Goal: Information Seeking & Learning: Learn about a topic

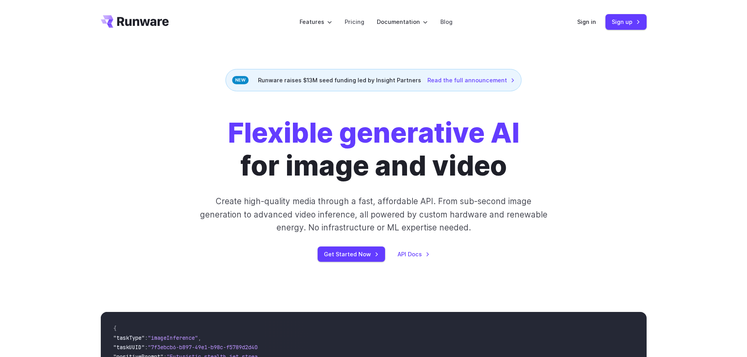
click at [231, 215] on p "Create high-quality media through a fast, affordable API. From sub-second image…" at bounding box center [374, 214] width 350 height 39
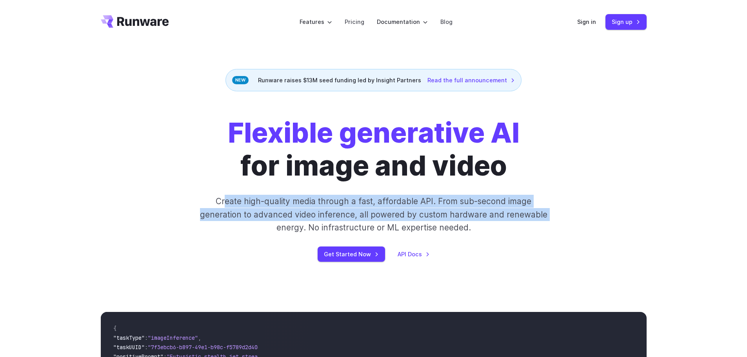
drag, startPoint x: 226, startPoint y: 200, endPoint x: 262, endPoint y: 222, distance: 41.7
click at [262, 222] on p "Create high-quality media through a fast, affordable API. From sub-second image…" at bounding box center [374, 214] width 350 height 39
drag, startPoint x: 188, startPoint y: 210, endPoint x: 206, endPoint y: 211, distance: 18.1
click at [188, 211] on div "Flexible generative AI for image and video Create high-quality media through a …" at bounding box center [373, 190] width 437 height 146
click at [255, 208] on p "Create high-quality media through a fast, affordable API. From sub-second image…" at bounding box center [374, 214] width 350 height 39
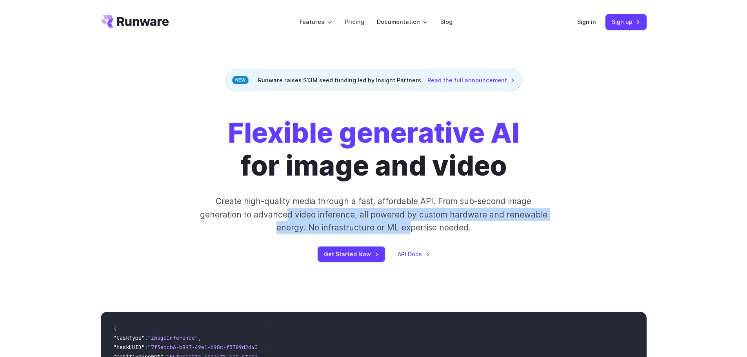
drag, startPoint x: 364, startPoint y: 217, endPoint x: 410, endPoint y: 229, distance: 47.9
click at [410, 229] on p "Create high-quality media through a fast, affordable API. From sub-second image…" at bounding box center [374, 214] width 350 height 39
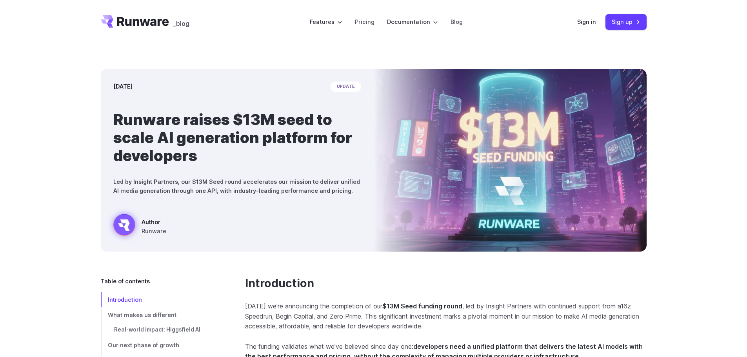
scroll to position [131, 0]
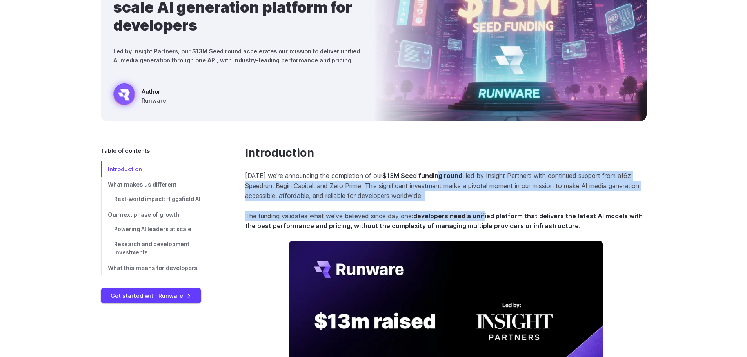
drag, startPoint x: 441, startPoint y: 173, endPoint x: 486, endPoint y: 202, distance: 54.0
click at [486, 202] on section "Introduction Today we're announcing the completion of our $13M Seed funding rou…" at bounding box center [446, 328] width 402 height 365
click at [333, 186] on p "Today we're announcing the completion of our $13M Seed funding round , led by I…" at bounding box center [446, 186] width 402 height 30
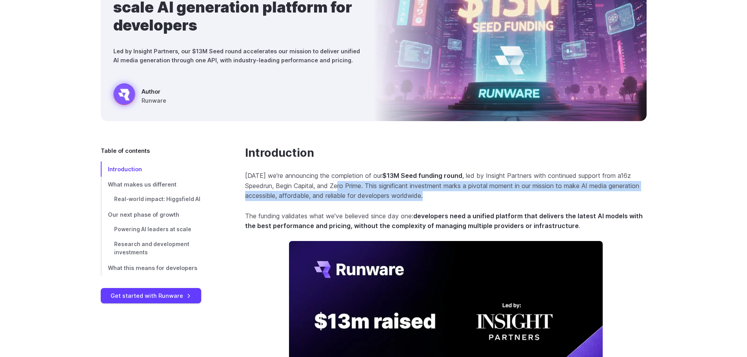
drag, startPoint x: 342, startPoint y: 186, endPoint x: 503, endPoint y: 201, distance: 161.2
click at [503, 201] on p "Today we're announcing the completion of our $13M Seed funding round , led by I…" at bounding box center [446, 186] width 402 height 30
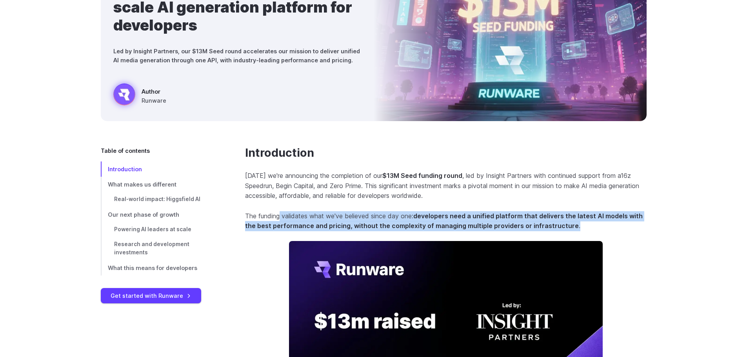
drag, startPoint x: 301, startPoint y: 206, endPoint x: 635, endPoint y: 223, distance: 334.4
click at [635, 223] on section "Introduction Today we're announcing the completion of our $13M Seed funding rou…" at bounding box center [446, 328] width 402 height 365
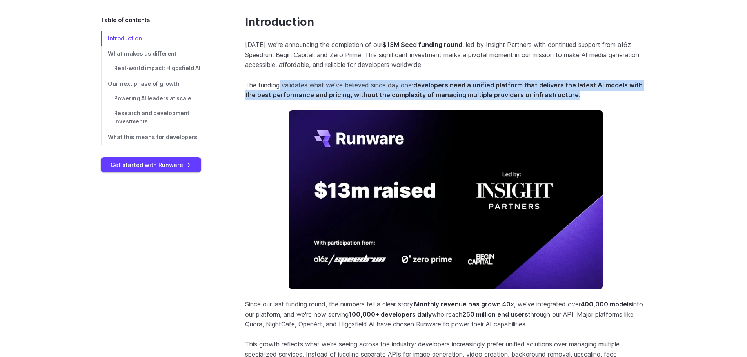
scroll to position [392, 0]
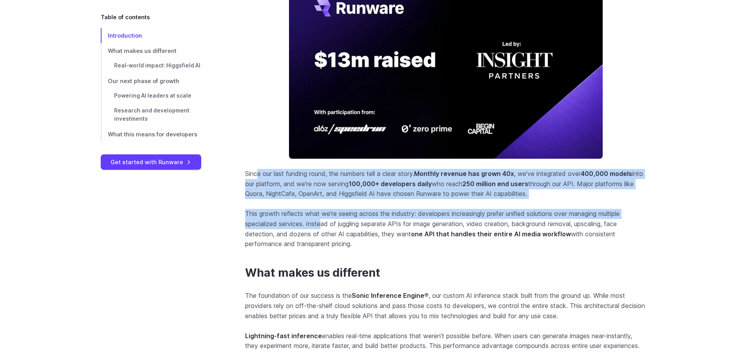
drag, startPoint x: 256, startPoint y: 168, endPoint x: 191, endPoint y: 200, distance: 72.5
click at [319, 226] on section "Introduction Today we're announcing the completion of our $13M Seed funding rou…" at bounding box center [446, 67] width 402 height 365
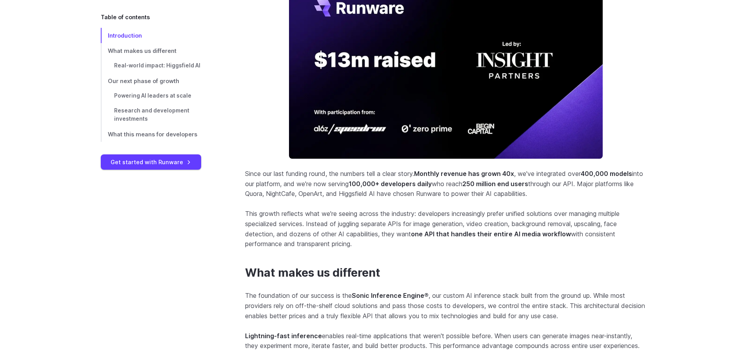
drag, startPoint x: 552, startPoint y: 223, endPoint x: 547, endPoint y: 217, distance: 7.8
click at [552, 223] on p "This growth reflects what we're seeing across the industry: developers increasi…" at bounding box center [446, 229] width 402 height 40
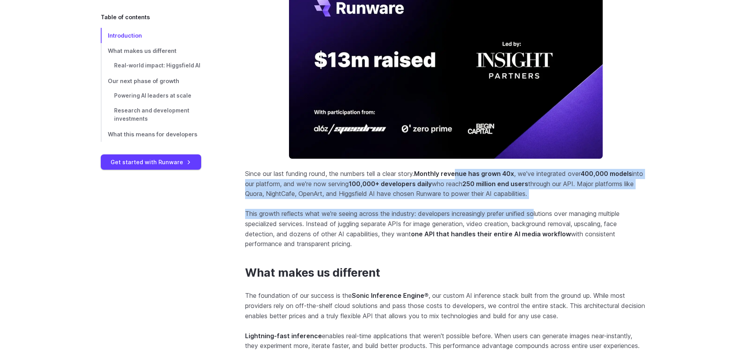
drag, startPoint x: 462, startPoint y: 168, endPoint x: 541, endPoint y: 201, distance: 86.1
click at [541, 201] on section "Introduction Today we're announcing the completion of our $13M Seed funding rou…" at bounding box center [446, 67] width 402 height 365
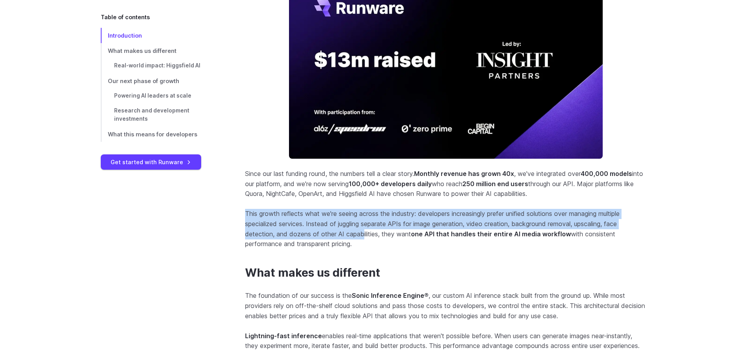
drag, startPoint x: 231, startPoint y: 210, endPoint x: 363, endPoint y: 231, distance: 133.8
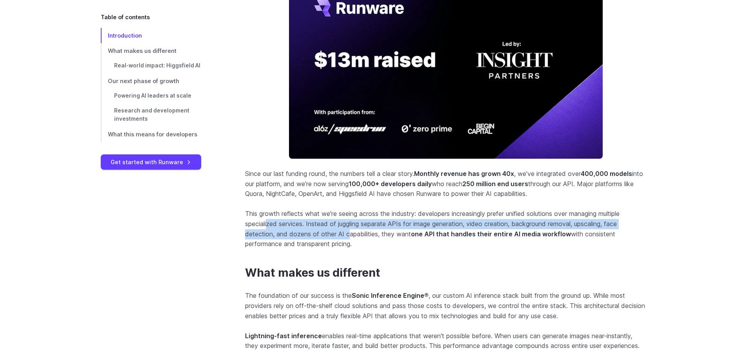
drag, startPoint x: 325, startPoint y: 227, endPoint x: 350, endPoint y: 231, distance: 25.8
click at [350, 231] on p "This growth reflects what we're seeing across the industry: developers increasi…" at bounding box center [446, 229] width 402 height 40
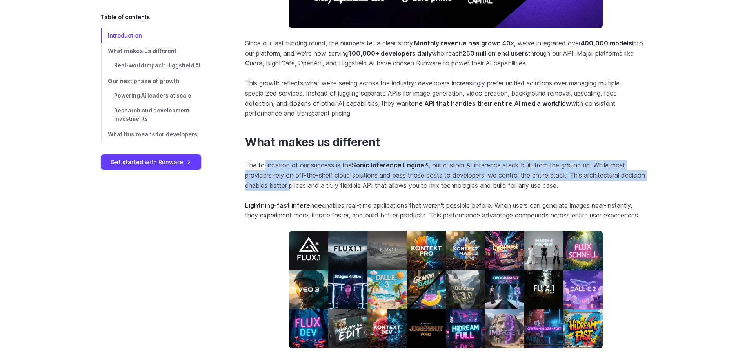
drag, startPoint x: 272, startPoint y: 170, endPoint x: 315, endPoint y: 193, distance: 49.7
click at [317, 190] on p "The foundation of our success is the Sonic Inference Engine ® , our custom AI i…" at bounding box center [446, 175] width 402 height 30
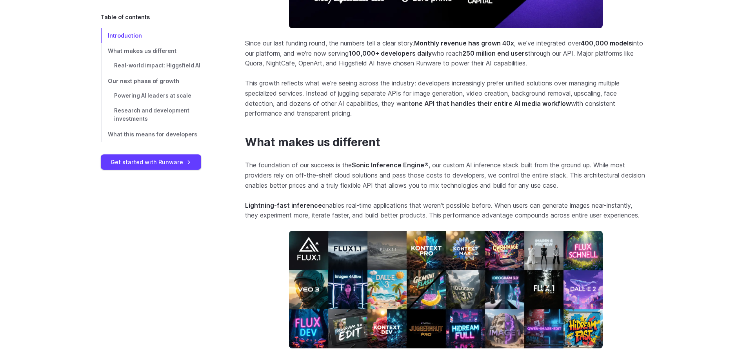
click at [346, 205] on p "Lightning-fast inference enables real-time applications that weren't possible b…" at bounding box center [446, 211] width 402 height 20
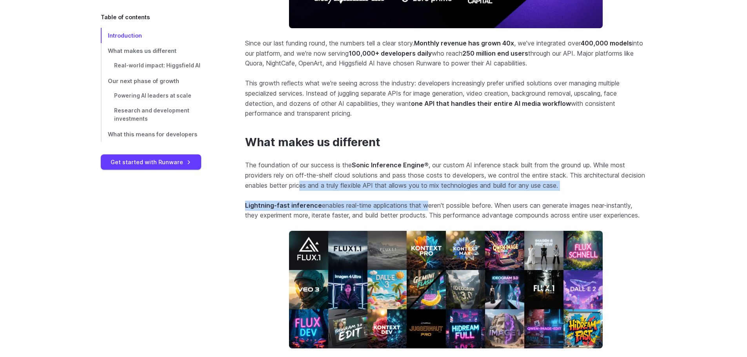
drag, startPoint x: 329, startPoint y: 190, endPoint x: 424, endPoint y: 194, distance: 95.4
click at [272, 204] on strong "Lightning-fast inference" at bounding box center [283, 206] width 77 height 8
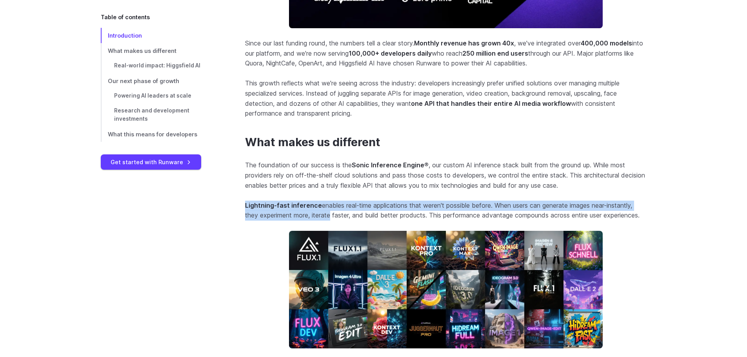
drag, startPoint x: 241, startPoint y: 203, endPoint x: 284, endPoint y: 206, distance: 44.0
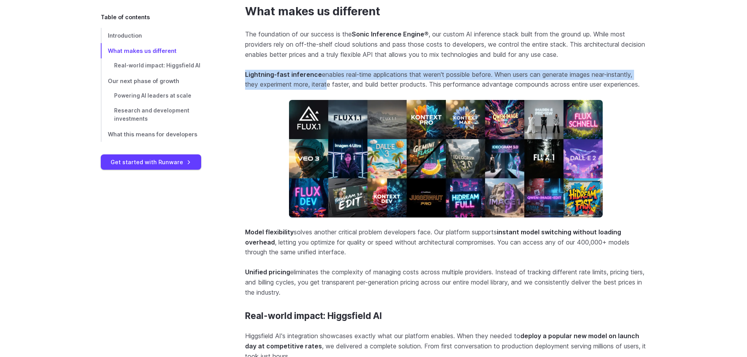
scroll to position [785, 0]
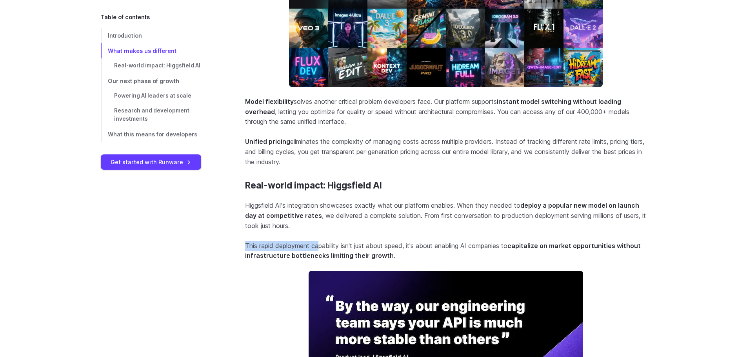
drag, startPoint x: 311, startPoint y: 233, endPoint x: 320, endPoint y: 254, distance: 23.0
click at [320, 254] on section "Real-world impact: Higgsfield AI Higgsfield AI's integration showcases exactly …" at bounding box center [446, 283] width 402 height 206
click at [250, 255] on p "This rapid deployment capability isn't just about speed, it's about enabling AI…" at bounding box center [446, 251] width 402 height 20
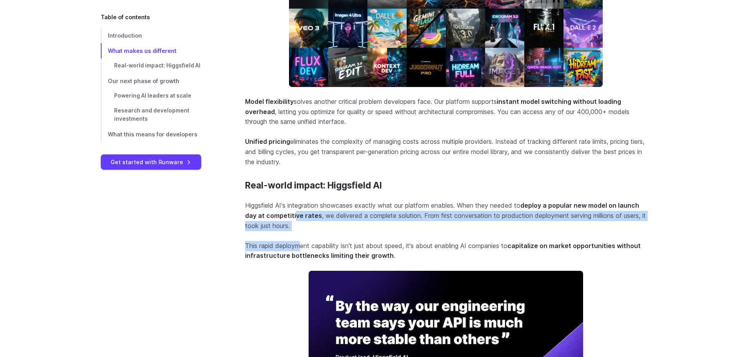
drag, startPoint x: 295, startPoint y: 228, endPoint x: 254, endPoint y: 244, distance: 44.0
click at [304, 259] on section "Real-world impact: Higgsfield AI Higgsfield AI's integration showcases exactly …" at bounding box center [446, 283] width 402 height 206
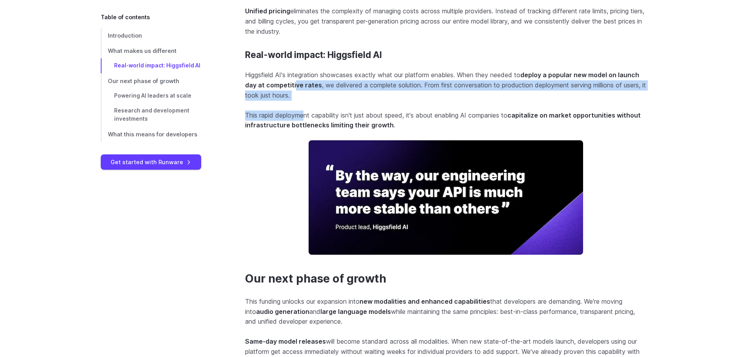
scroll to position [1046, 0]
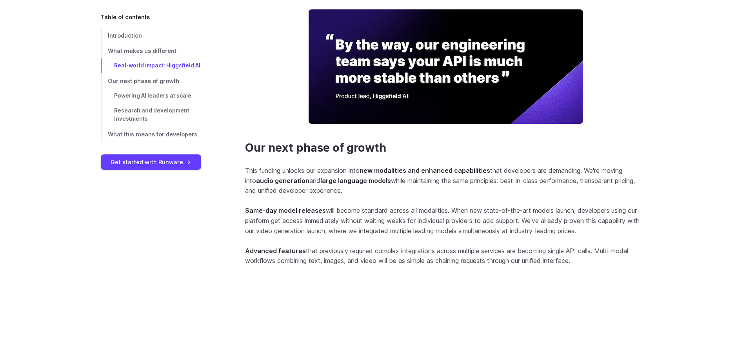
click at [410, 196] on p "This funding unlocks our expansion into new modalities and enhanced capabilitie…" at bounding box center [446, 181] width 402 height 30
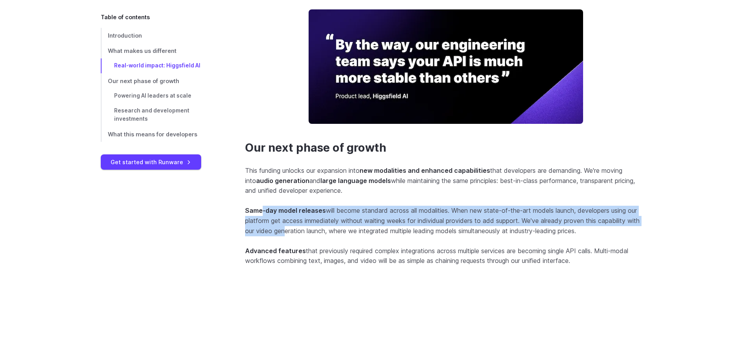
drag, startPoint x: 264, startPoint y: 224, endPoint x: 300, endPoint y: 243, distance: 41.1
click at [300, 236] on p "Same-day model releases will become standard across all modalities. When new st…" at bounding box center [446, 221] width 402 height 30
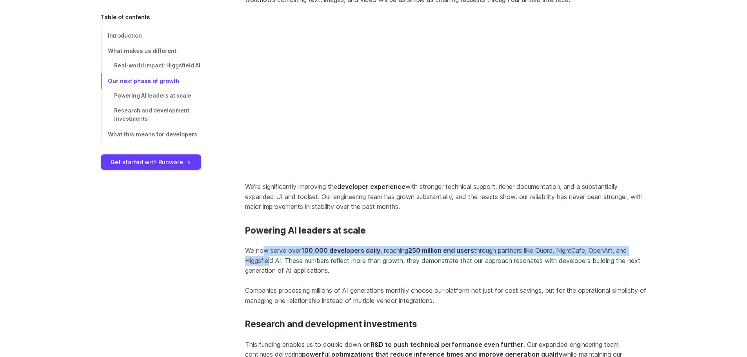
drag, startPoint x: 263, startPoint y: 273, endPoint x: 223, endPoint y: 287, distance: 41.8
click at [264, 297] on section "Powering AI leaders at scale We now serve over 100,000 developers daily , reach…" at bounding box center [446, 266] width 402 height 81
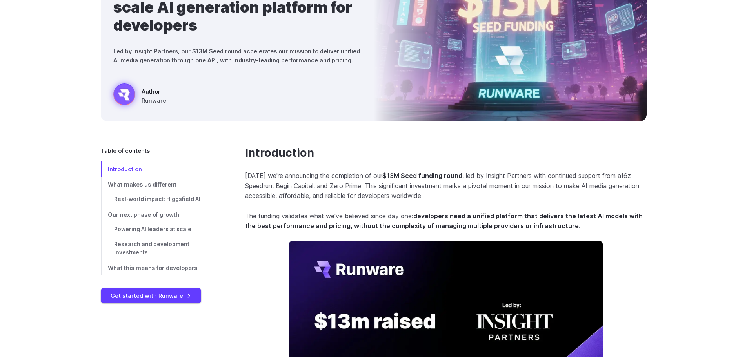
scroll to position [0, 0]
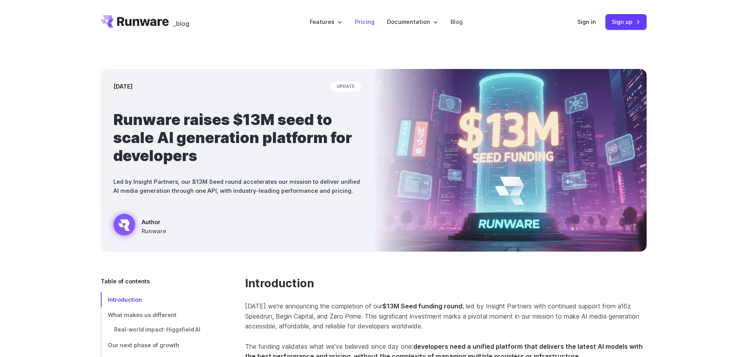
click at [371, 23] on link "Pricing" at bounding box center [365, 21] width 20 height 9
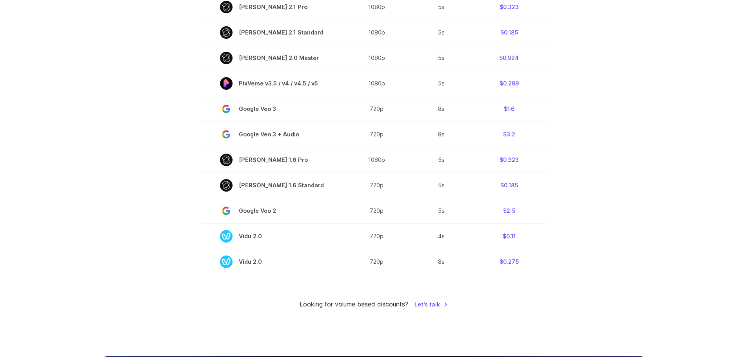
scroll to position [262, 0]
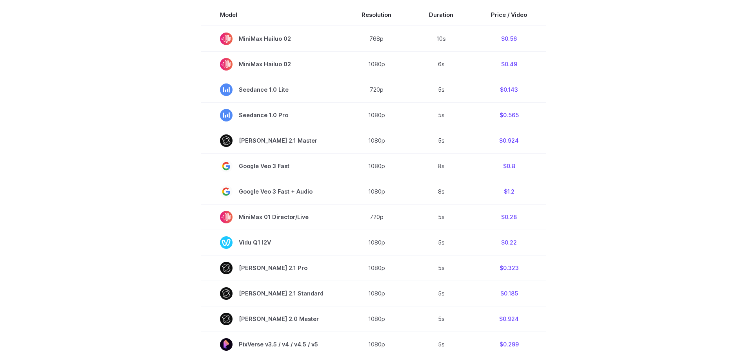
click at [618, 222] on section "Model Resolution Duration Price / Video MiniMax Hailuo 02 768p 10s $0.56 MiniMa…" at bounding box center [374, 270] width 546 height 532
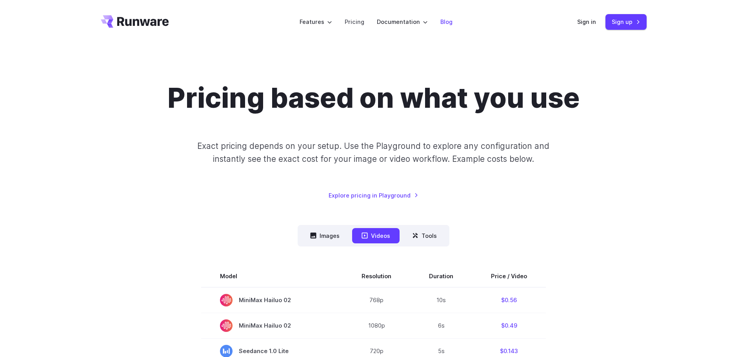
click at [446, 24] on link "Blog" at bounding box center [447, 21] width 12 height 9
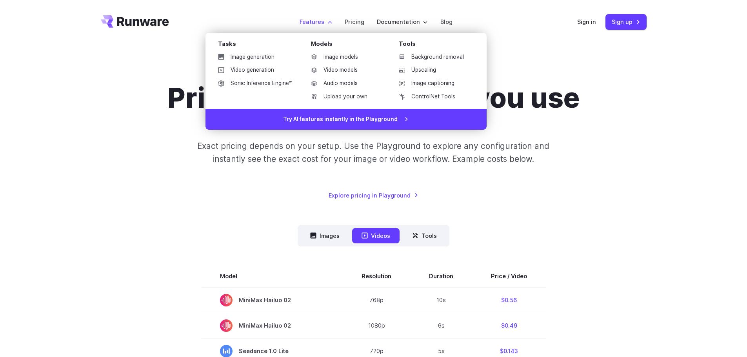
click at [316, 25] on label "Features" at bounding box center [316, 21] width 33 height 9
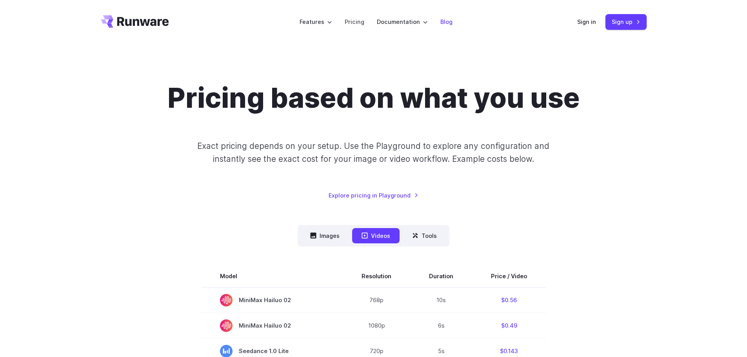
click at [452, 25] on li "Blog" at bounding box center [446, 22] width 25 height 22
click at [447, 24] on link "Blog" at bounding box center [447, 21] width 12 height 9
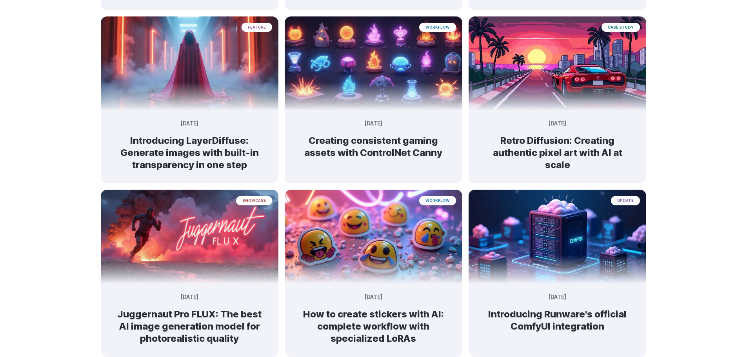
scroll to position [392, 0]
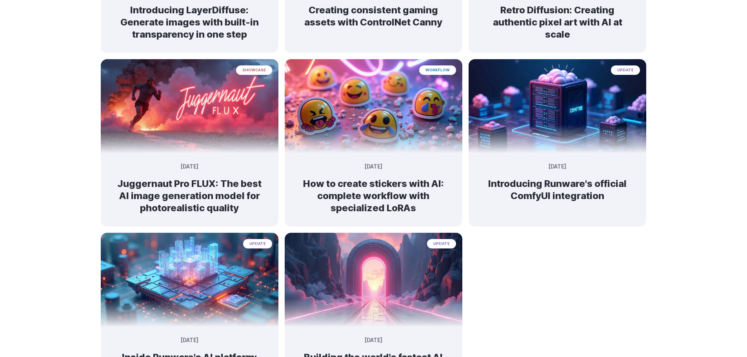
drag, startPoint x: 687, startPoint y: 168, endPoint x: 691, endPoint y: 166, distance: 4.2
click at [688, 168] on div "Latest Posts update September 9, 2025 Runware raises $13M seed to scale AI gene…" at bounding box center [373, 39] width 747 height 774
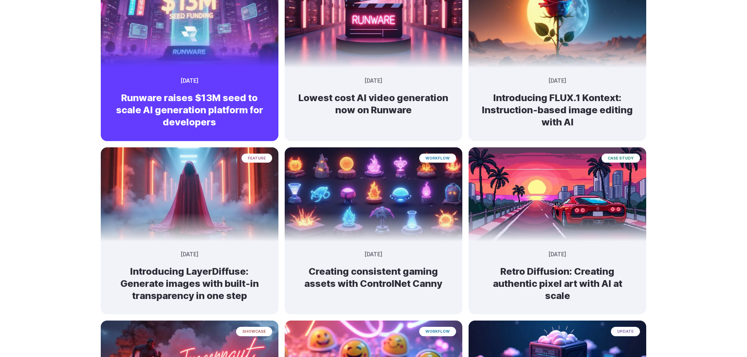
scroll to position [0, 0]
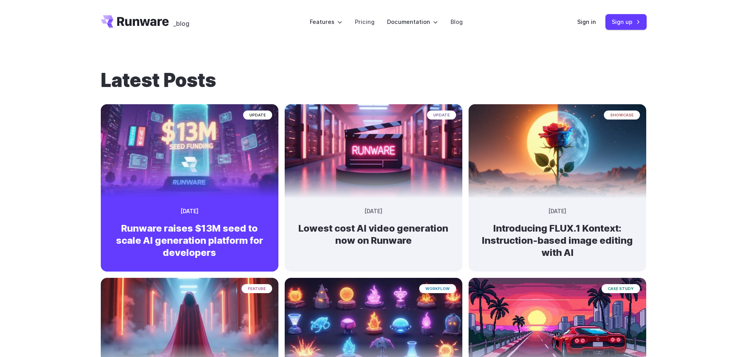
click at [170, 192] on img at bounding box center [189, 147] width 187 height 99
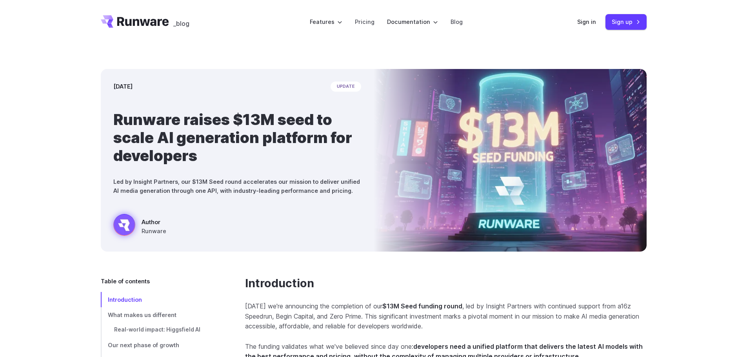
click at [53, 251] on div "[DATE] update Runware raises $13M seed to scale AI generation platform for deve…" at bounding box center [373, 160] width 747 height 233
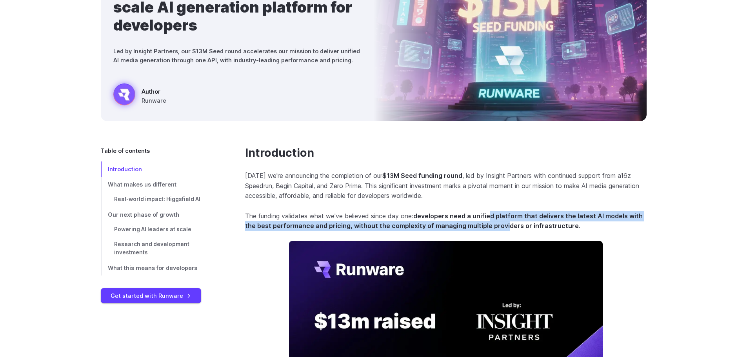
drag, startPoint x: 490, startPoint y: 211, endPoint x: 503, endPoint y: 227, distance: 19.8
click at [503, 227] on p "The funding validates what we've believed since day one: developers need a unif…" at bounding box center [446, 221] width 402 height 20
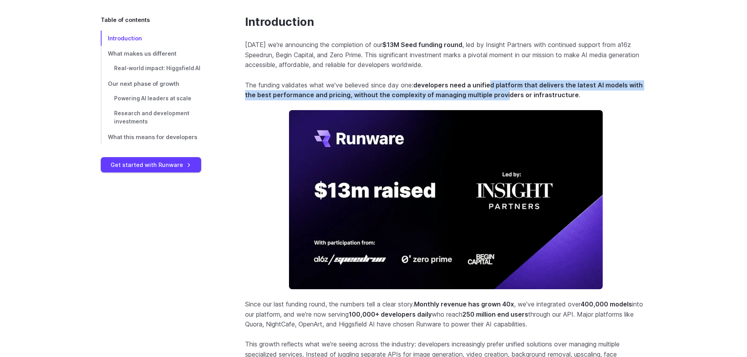
scroll to position [392, 0]
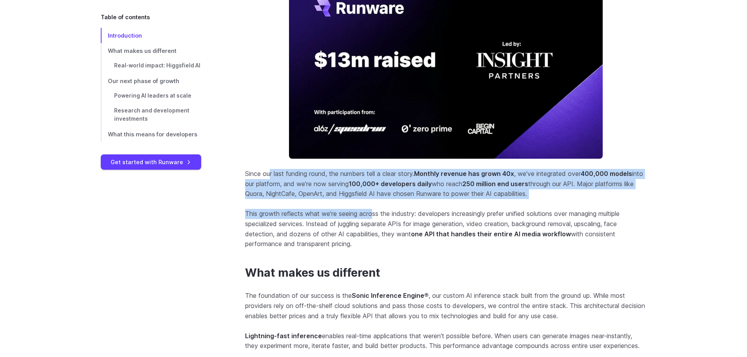
drag, startPoint x: 272, startPoint y: 160, endPoint x: 372, endPoint y: 201, distance: 108.4
click at [374, 201] on section "Introduction [DATE] we're announcing the completion of our $13M Seed funding ro…" at bounding box center [446, 67] width 402 height 365
click at [342, 192] on p "Since our last funding round, the numbers tell a clear story. Monthly revenue h…" at bounding box center [446, 184] width 402 height 30
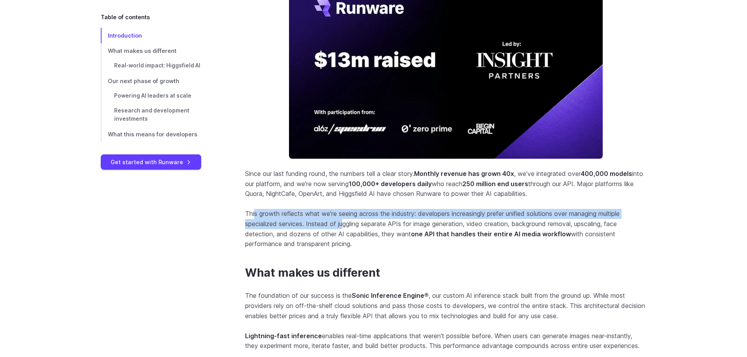
click at [346, 227] on section "Introduction [DATE] we're announcing the completion of our $13M Seed funding ro…" at bounding box center [446, 67] width 402 height 365
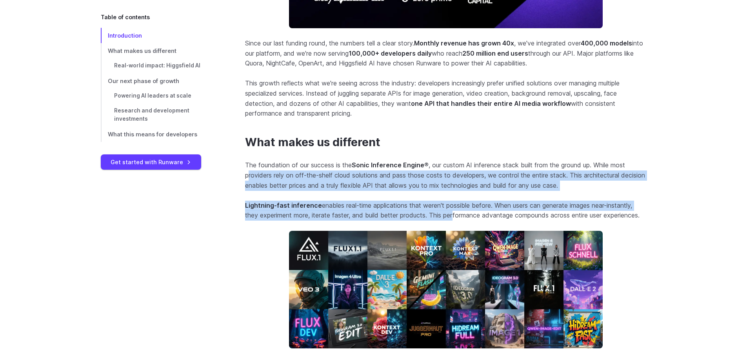
drag, startPoint x: 260, startPoint y: 171, endPoint x: 406, endPoint y: 211, distance: 151.5
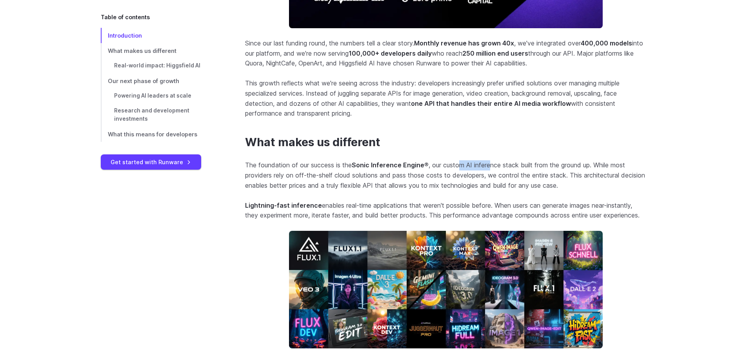
drag, startPoint x: 472, startPoint y: 169, endPoint x: 495, endPoint y: 150, distance: 29.5
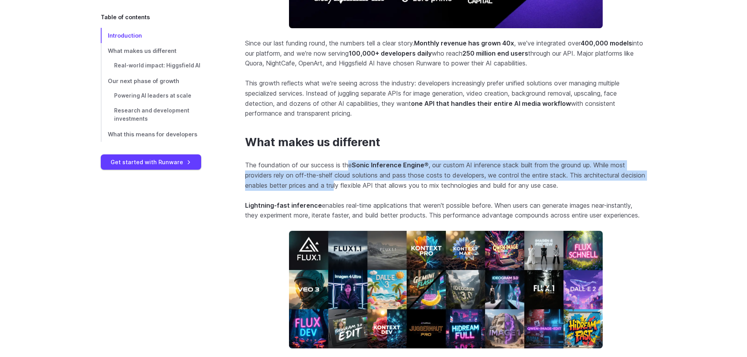
drag, startPoint x: 348, startPoint y: 163, endPoint x: 363, endPoint y: 191, distance: 31.9
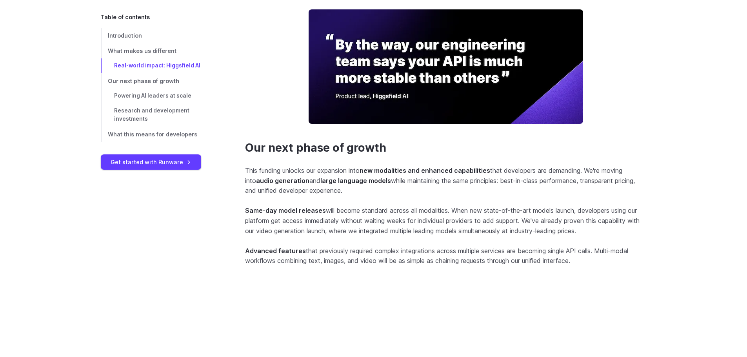
scroll to position [654, 0]
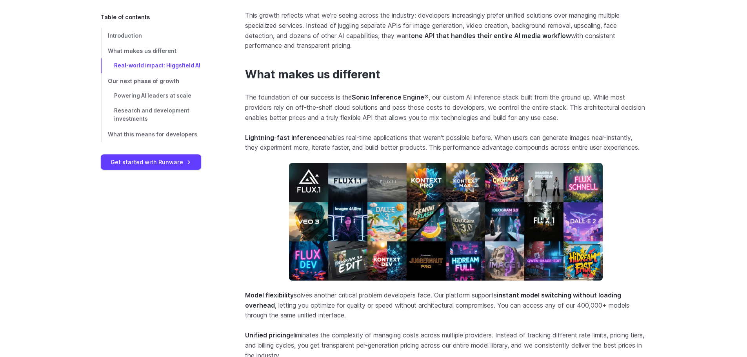
drag, startPoint x: 355, startPoint y: 34, endPoint x: 336, endPoint y: 59, distance: 31.4
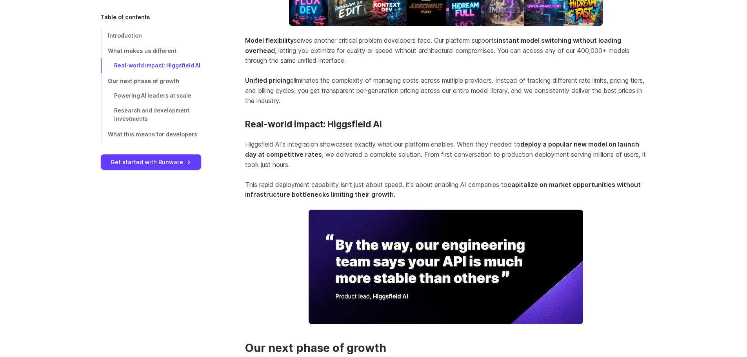
scroll to position [1108, 0]
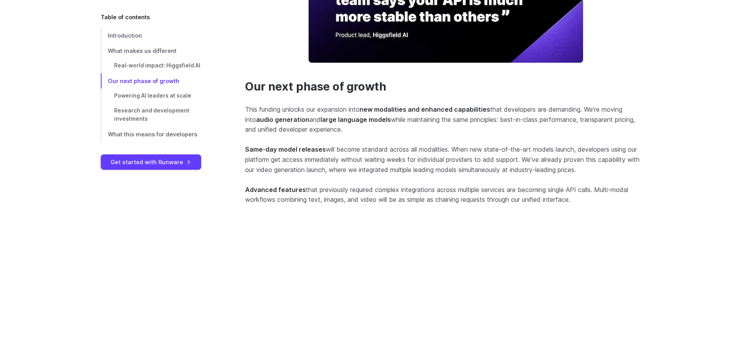
click at [66, 246] on div "Introduction Today we're announcing the completion of our $13M Seed funding rou…" at bounding box center [373, 97] width 747 height 1857
